Goal: Task Accomplishment & Management: Complete application form

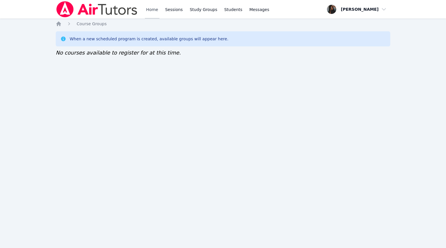
click at [152, 12] on link "Home" at bounding box center [152, 9] width 14 height 19
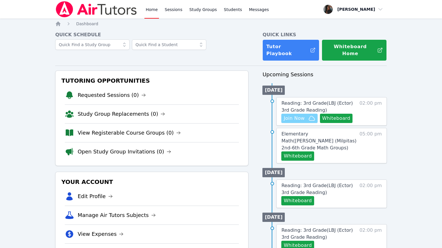
click at [296, 115] on span "Join Now" at bounding box center [293, 118] width 21 height 7
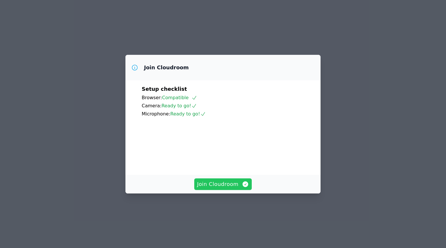
click at [227, 188] on span "Join Cloudroom" at bounding box center [223, 184] width 52 height 8
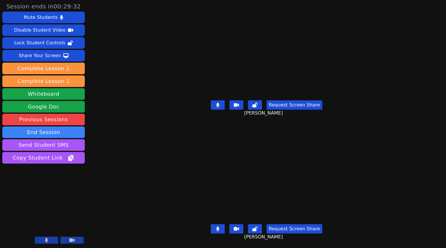
click at [217, 107] on button at bounding box center [218, 104] width 14 height 9
click at [212, 224] on div "Request Screen Share NOA OLEA" at bounding box center [267, 233] width 194 height 23
click at [214, 224] on button at bounding box center [218, 228] width 14 height 9
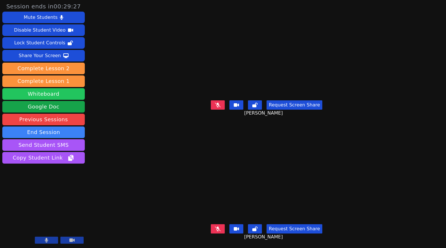
click at [52, 93] on button "Whiteboard" at bounding box center [43, 94] width 82 height 12
click at [216, 100] on button at bounding box center [218, 104] width 14 height 9
click at [219, 100] on button at bounding box center [218, 104] width 14 height 9
click at [221, 100] on button at bounding box center [218, 104] width 14 height 9
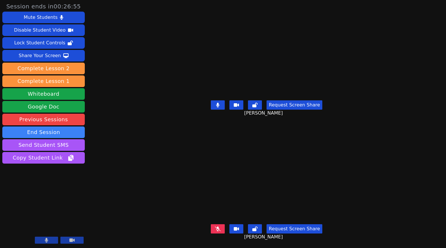
click at [219, 103] on icon at bounding box center [217, 105] width 3 height 5
click at [219, 105] on icon at bounding box center [218, 105] width 6 height 5
click at [222, 106] on button at bounding box center [218, 104] width 14 height 9
click at [258, 103] on icon at bounding box center [254, 105] width 5 height 5
click at [218, 103] on icon at bounding box center [217, 105] width 3 height 5
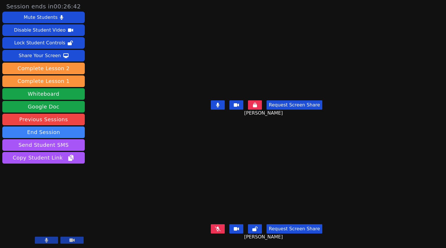
click at [219, 105] on icon at bounding box center [217, 105] width 3 height 5
click at [257, 103] on icon at bounding box center [255, 105] width 4 height 5
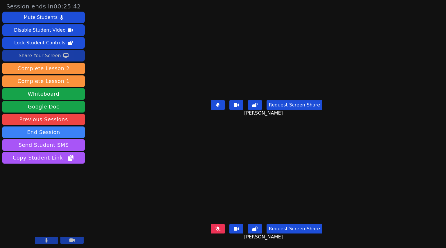
click at [51, 55] on div "Share Your Screen" at bounding box center [40, 55] width 42 height 9
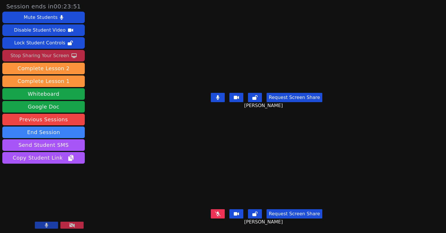
drag, startPoint x: 219, startPoint y: 96, endPoint x: 220, endPoint y: 101, distance: 5.0
click at [219, 96] on icon at bounding box center [217, 97] width 3 height 5
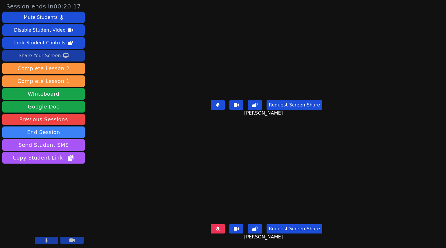
click at [75, 242] on button at bounding box center [71, 240] width 23 height 7
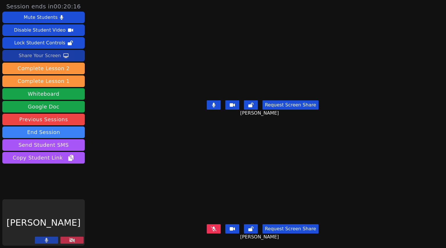
click at [75, 242] on button at bounding box center [71, 240] width 23 height 7
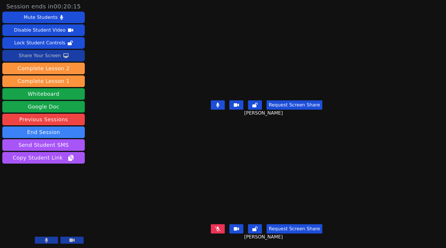
click at [42, 241] on button at bounding box center [46, 240] width 23 height 7
click at [45, 238] on icon at bounding box center [47, 240] width 6 height 5
click at [217, 98] on div "Request Screen Share ALVARO LUNA" at bounding box center [267, 109] width 194 height 23
click at [218, 103] on icon at bounding box center [218, 105] width 6 height 5
click at [258, 103] on icon at bounding box center [254, 105] width 5 height 5
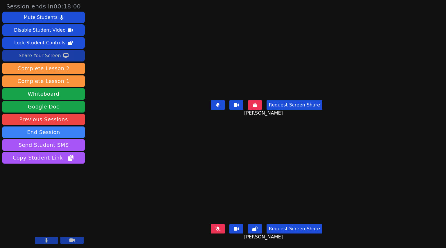
click at [212, 103] on button at bounding box center [218, 104] width 14 height 9
click at [260, 102] on button at bounding box center [255, 104] width 14 height 9
click at [219, 103] on icon at bounding box center [217, 105] width 3 height 5
click at [215, 224] on button at bounding box center [218, 228] width 14 height 9
click at [222, 105] on button at bounding box center [218, 104] width 14 height 9
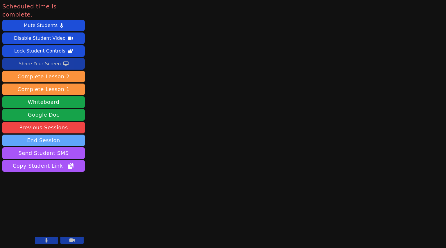
click at [50, 135] on button "End Session" at bounding box center [43, 141] width 82 height 12
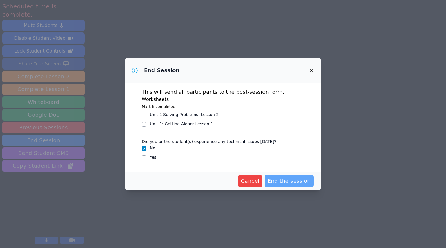
click at [297, 178] on span "End the session" at bounding box center [288, 181] width 43 height 8
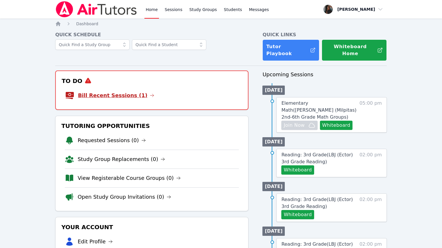
click at [127, 91] on link "Bill Recent Sessions (1)" at bounding box center [116, 95] width 76 height 8
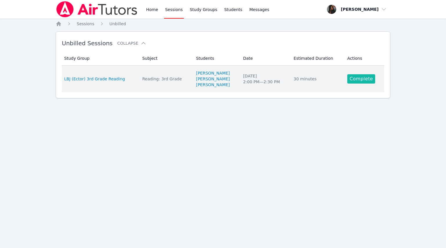
click at [355, 74] on link "Complete" at bounding box center [361, 78] width 28 height 9
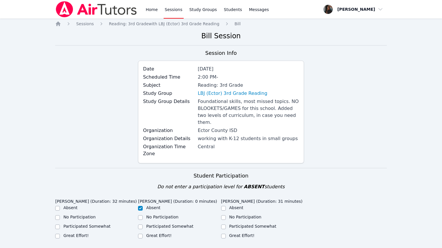
click at [58, 233] on div at bounding box center [57, 236] width 5 height 7
click at [58, 234] on input "Great Effort!" at bounding box center [57, 236] width 5 height 5
checkbox input "true"
click at [222, 234] on input "Great Effort!" at bounding box center [223, 236] width 5 height 5
checkbox input "true"
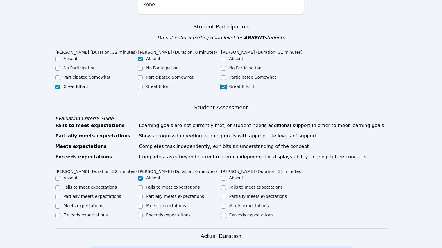
scroll to position [174, 0]
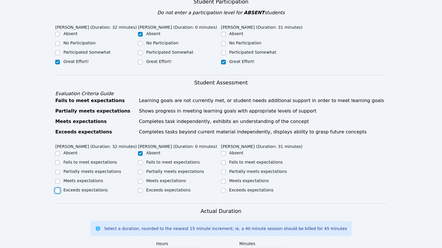
click at [57, 188] on input "Exceeds expectations" at bounding box center [57, 190] width 5 height 5
checkbox input "true"
click at [221, 188] on input "Exceeds expectations" at bounding box center [223, 190] width 5 height 5
checkbox input "true"
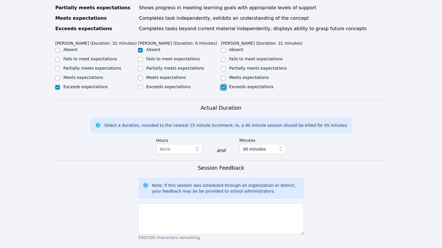
scroll to position [319, 0]
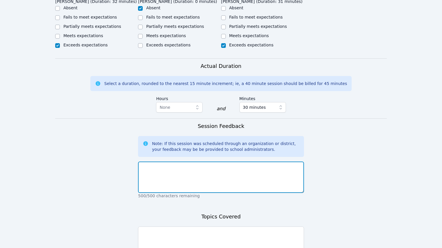
click at [202, 169] on textarea at bounding box center [220, 177] width 165 height 31
type textarea "Great class"
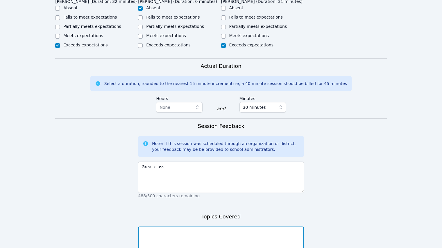
click at [266, 227] on textarea at bounding box center [220, 242] width 165 height 31
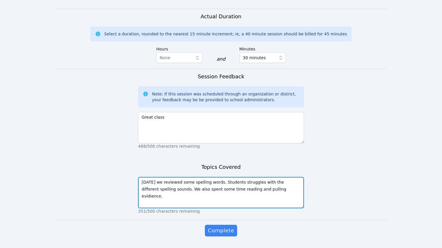
scroll to position [371, 0]
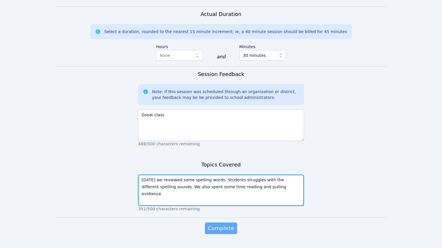
type textarea "Today we reviewed some spelling words. Students struggles with the different sp…"
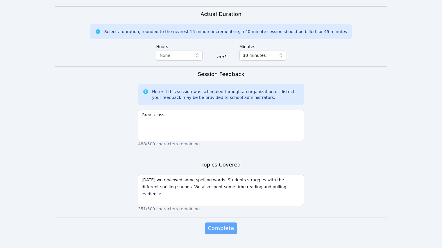
click at [220, 224] on span "Complete" at bounding box center [221, 228] width 26 height 8
